Goal: Task Accomplishment & Management: Use online tool/utility

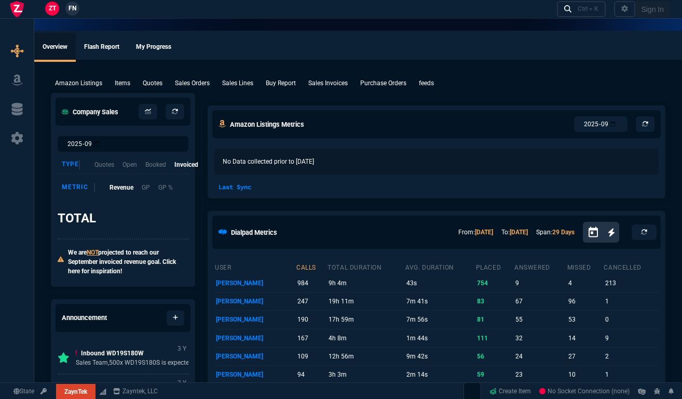
select select "17: house"
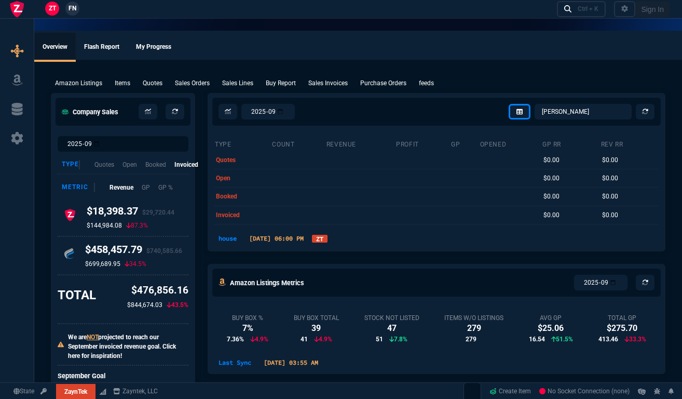
select select
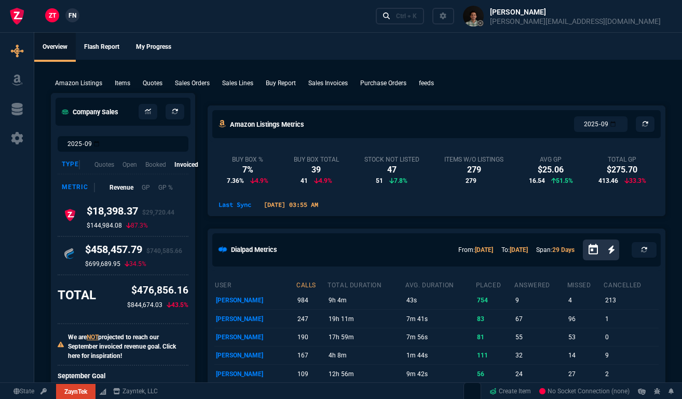
select select "17: house"
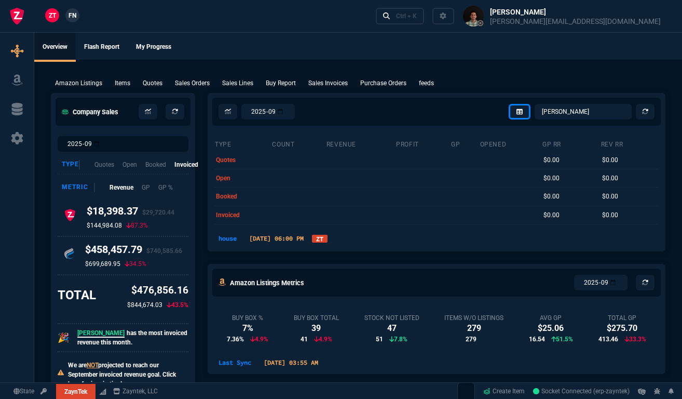
select select
click at [20, 134] on icon at bounding box center [17, 138] width 12 height 12
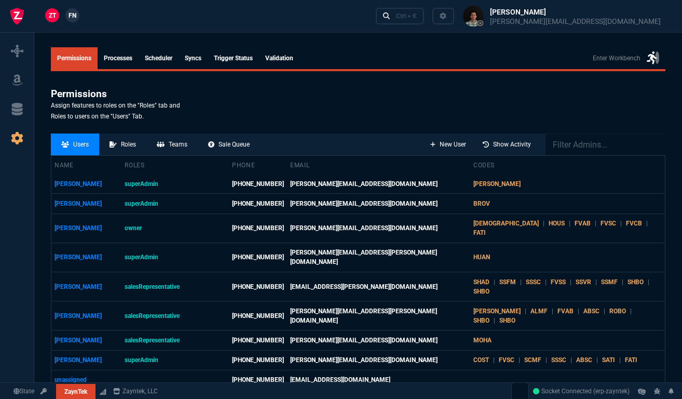
click at [133, 49] on link "Processes" at bounding box center [118, 58] width 41 height 22
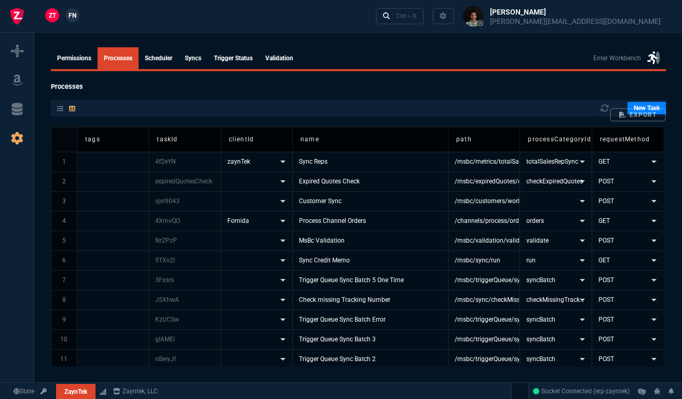
click at [164, 63] on link "Scheduler" at bounding box center [159, 58] width 40 height 22
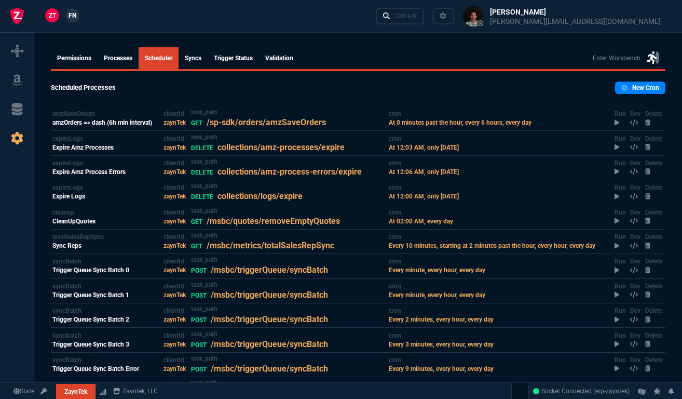
click at [201, 58] on link "syncs" at bounding box center [193, 58] width 29 height 22
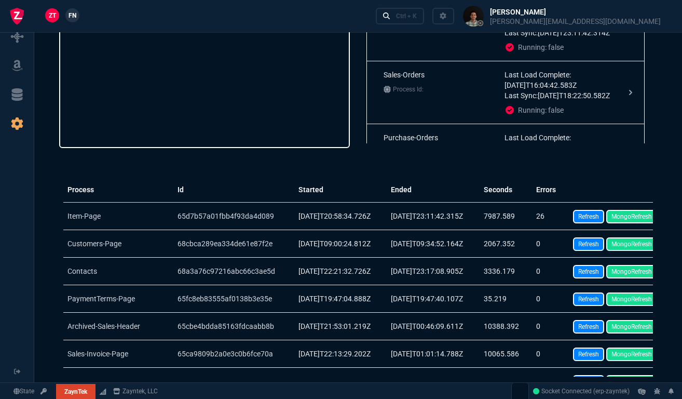
scroll to position [106, 0]
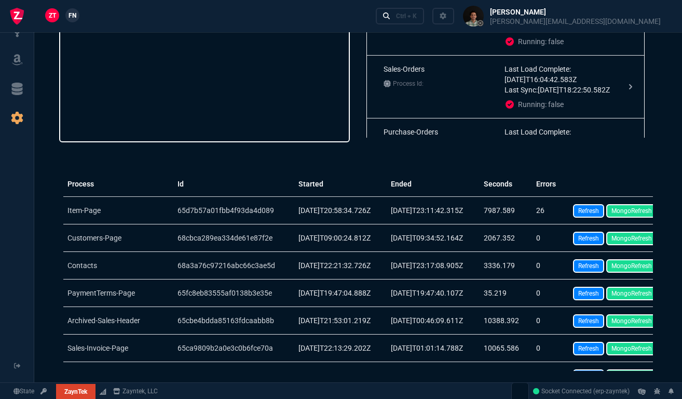
click at [79, 211] on td "Item-Page" at bounding box center [114, 211] width 110 height 28
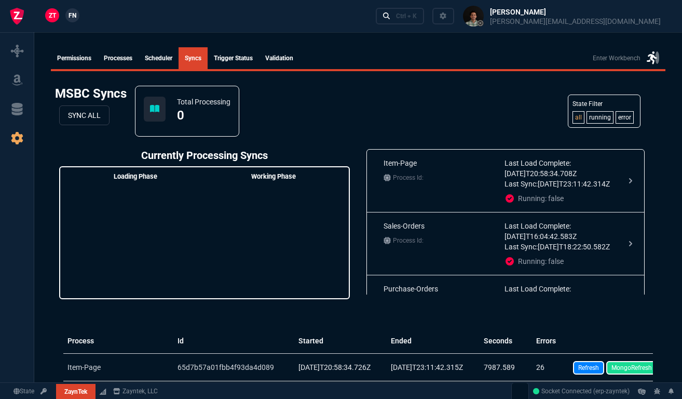
scroll to position [0, 0]
click at [243, 57] on link "Trigger Status" at bounding box center [233, 58] width 51 height 22
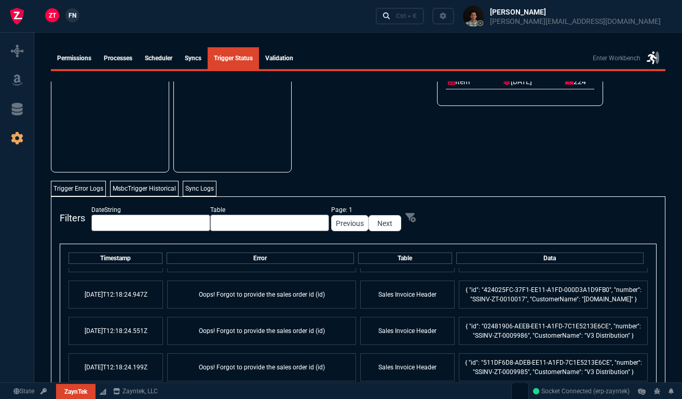
scroll to position [2029, 0]
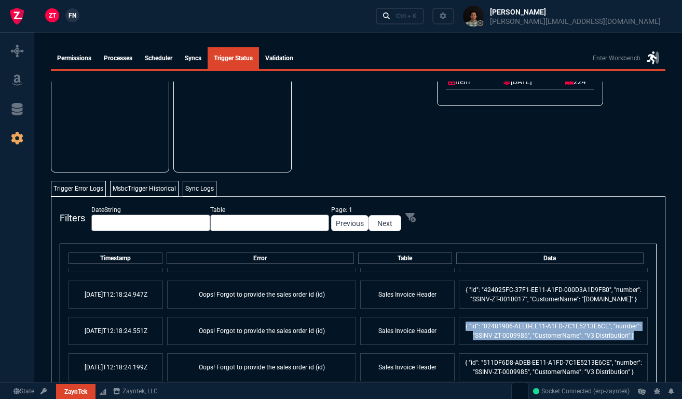
drag, startPoint x: 458, startPoint y: 325, endPoint x: 625, endPoint y: 335, distance: 167.4
click at [625, 335] on td "{ "id": "02481906-AEEB-EE11-A1FD-7C1E5213E6CE", "number": "SSINV-ZT-0009986", "…" at bounding box center [553, 331] width 189 height 28
copy td "{ "id": "02481906-AEEB-EE11-A1FD-7C1E5213E6CE", "number": "SSINV-ZT-0009986", "…"
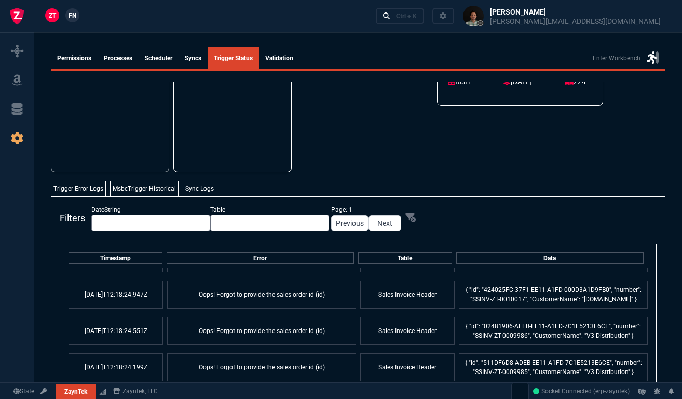
click at [630, 336] on td "{ "id": "02481906-AEEB-EE11-A1FD-7C1E5213E6CE", "number": "SSINV-ZT-0009986", "…" at bounding box center [553, 331] width 189 height 28
